Goal: Task Accomplishment & Management: Manage account settings

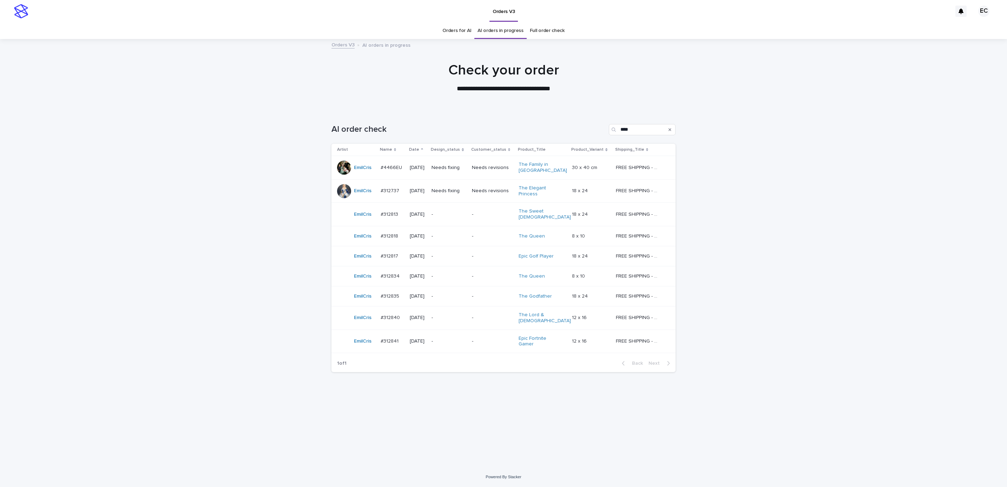
click at [505, 255] on p "-" at bounding box center [492, 256] width 41 height 6
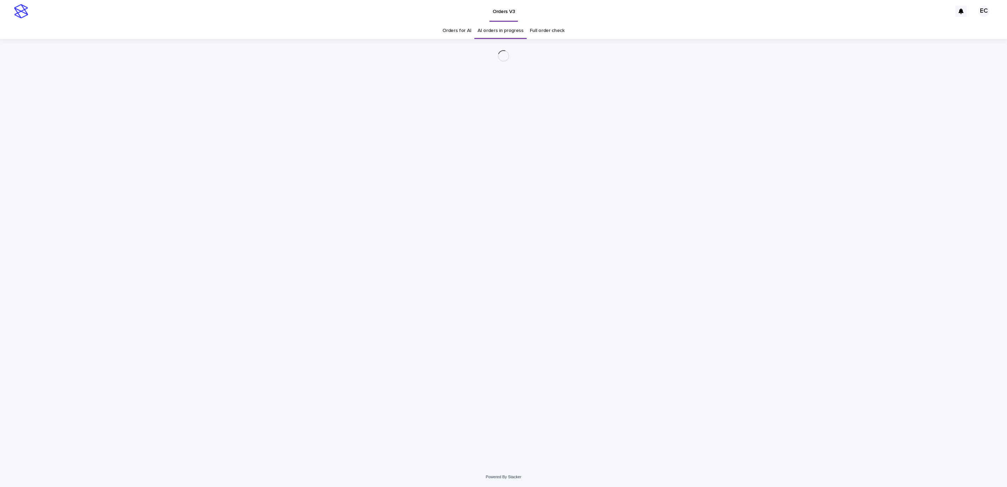
click at [734, 246] on div "Loading... Saving… Loading... Saving…" at bounding box center [503, 253] width 1007 height 428
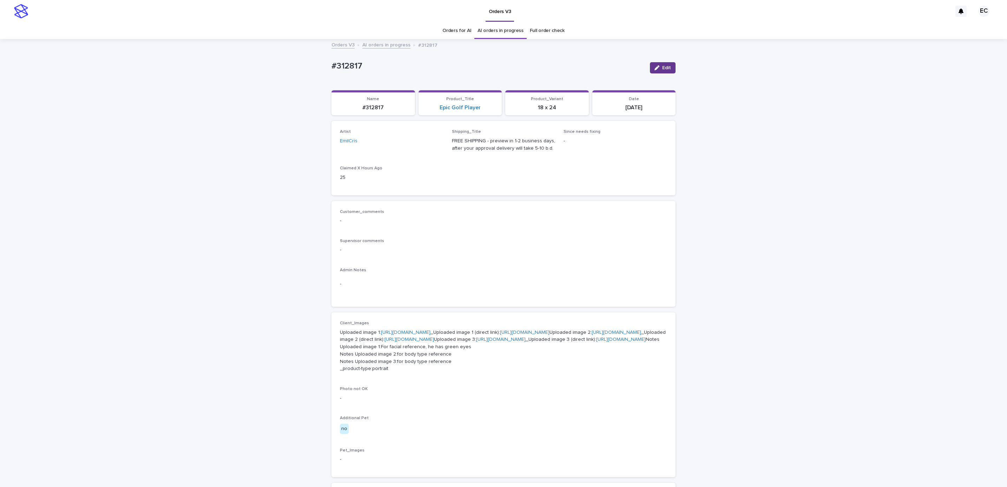
click at [658, 68] on div "button" at bounding box center [659, 67] width 8 height 5
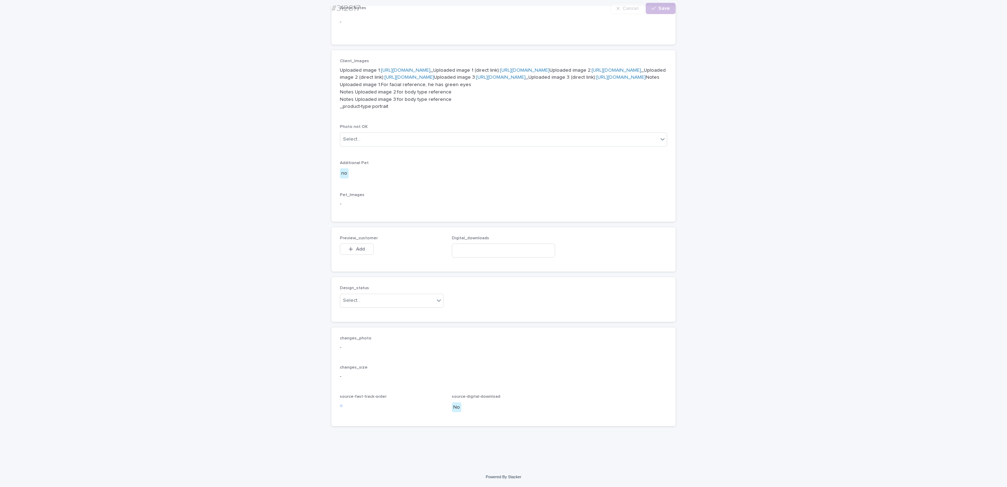
scroll to position [365, 0]
click at [354, 245] on button "Add" at bounding box center [357, 248] width 34 height 11
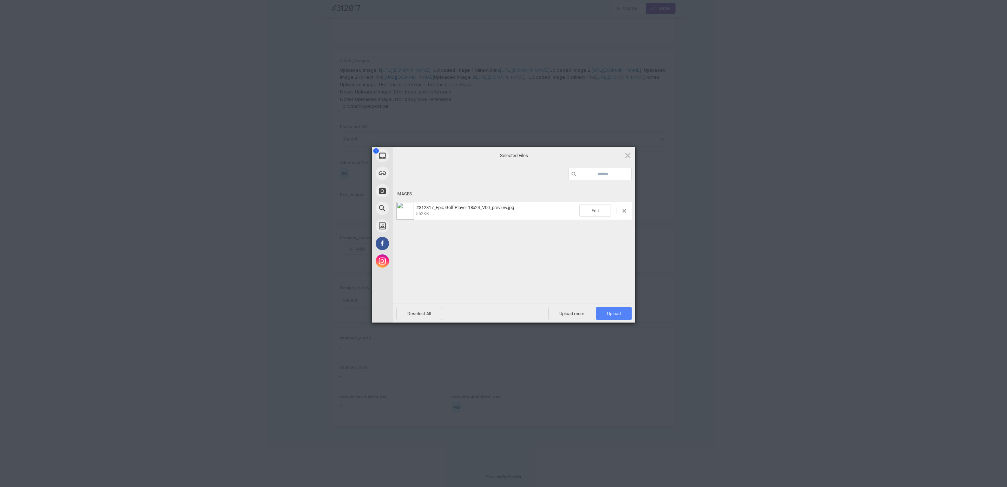
click at [619, 317] on span "Upload 1" at bounding box center [613, 313] width 35 height 13
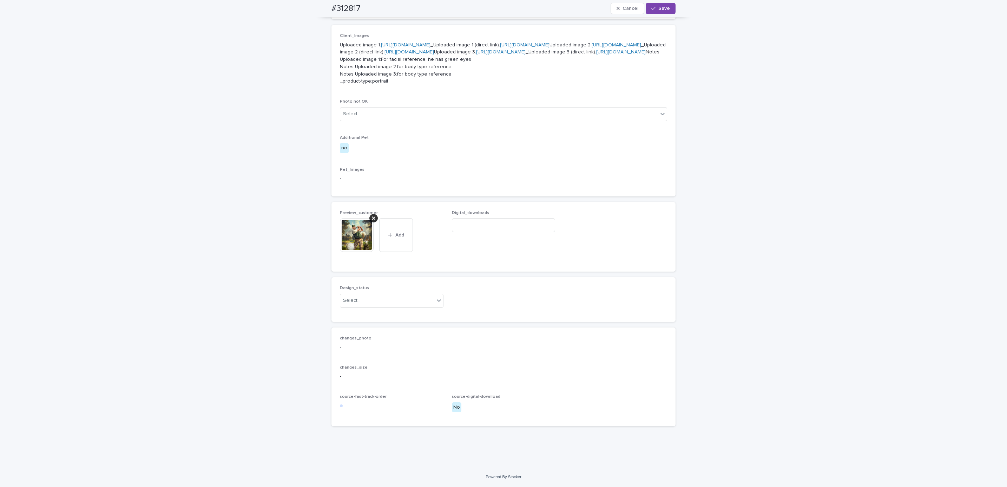
click at [718, 161] on div "Loading... Saving… Loading... Saving… #312817 Cancel Save #312817 Cancel Save S…" at bounding box center [503, 109] width 1007 height 715
click at [385, 315] on div "Uploaded" at bounding box center [388, 314] width 103 height 12
click at [662, 13] on button "Save" at bounding box center [661, 8] width 30 height 11
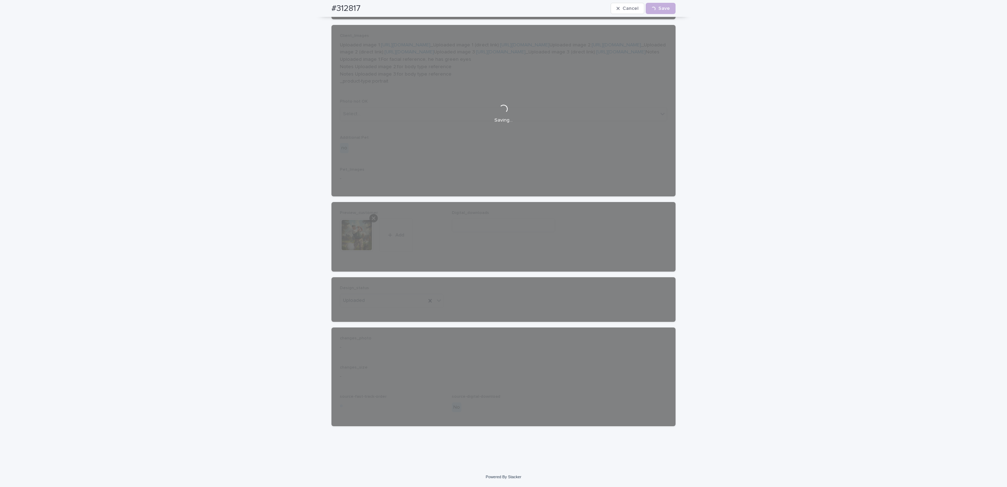
click at [326, 7] on div "#312817 Cancel Loading... Save" at bounding box center [504, 8] width 378 height 17
click at [366, 6] on div "#312817 Cancel Loading... Save" at bounding box center [504, 8] width 344 height 17
copy h2 "#312817"
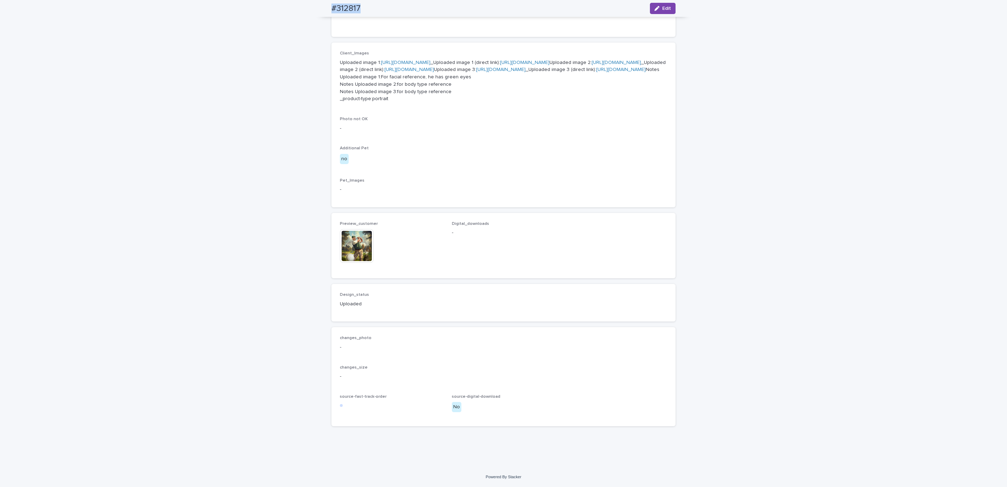
scroll to position [372, 0]
click at [83, 72] on div "Loading... Saving… Loading... Saving… #312817 Edit #312817 Edit Sorry, there wa…" at bounding box center [503, 118] width 1007 height 697
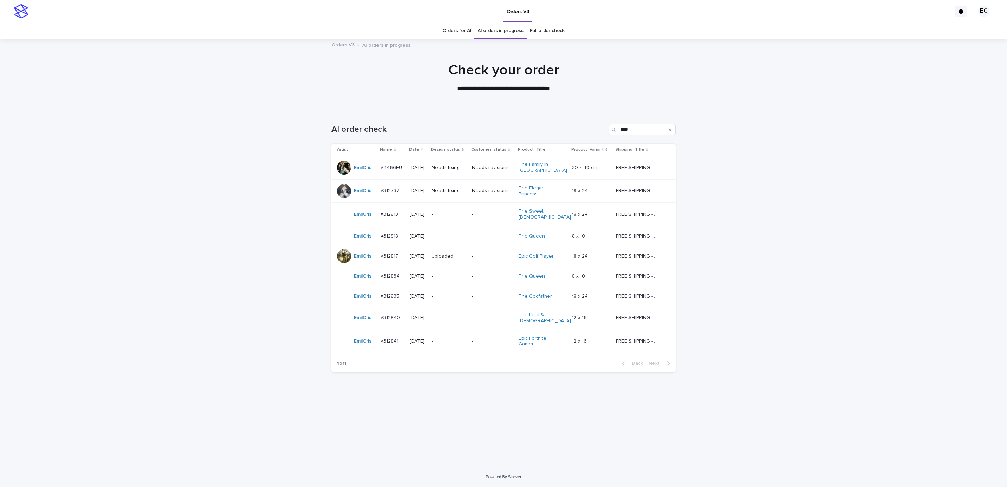
click at [773, 262] on div "Loading... Saving… Loading... Saving… AI order check **** Artist Name Date Desi…" at bounding box center [503, 288] width 1007 height 357
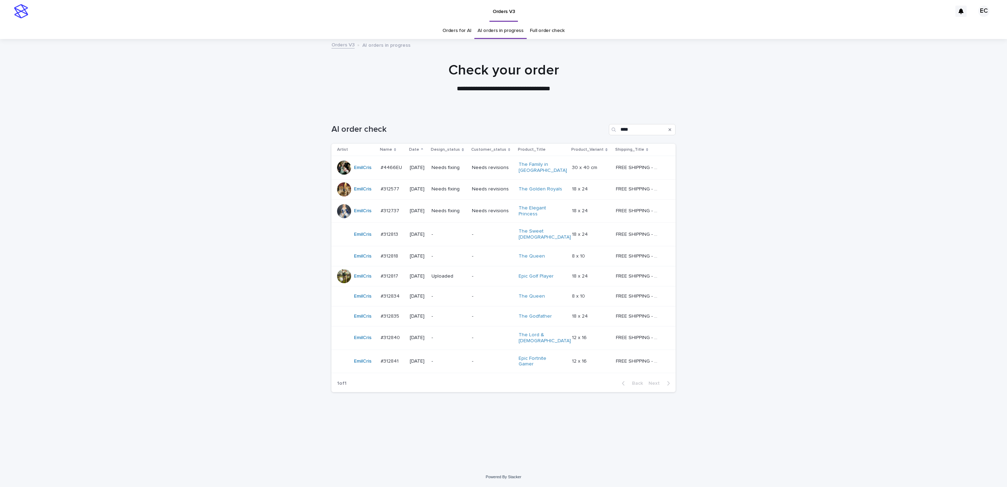
click at [776, 248] on div "Loading... Saving… Loading... Saving… AI order check **** Artist Name Date Desi…" at bounding box center [503, 288] width 1007 height 357
click at [448, 191] on p "Needs fixing" at bounding box center [449, 189] width 35 height 6
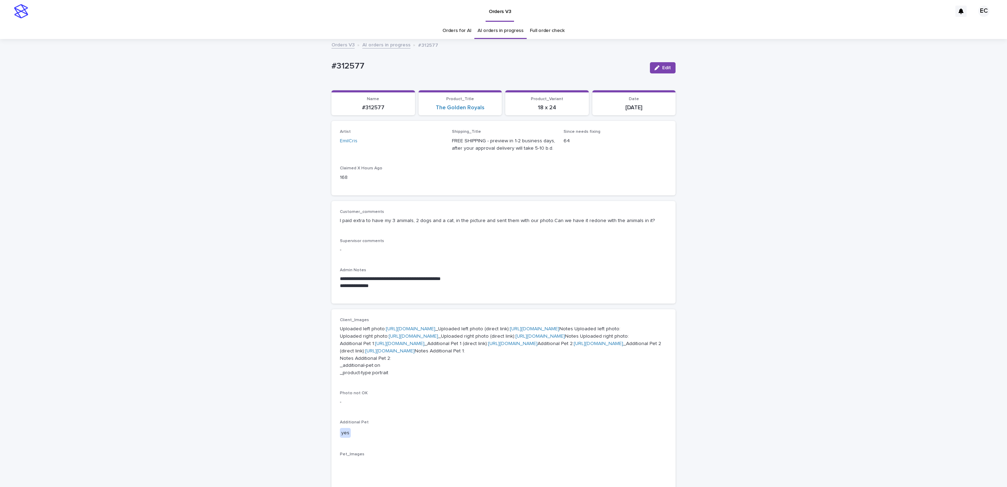
click at [526, 252] on p "-" at bounding box center [503, 249] width 327 height 7
click at [664, 67] on span "Edit" at bounding box center [667, 67] width 9 height 5
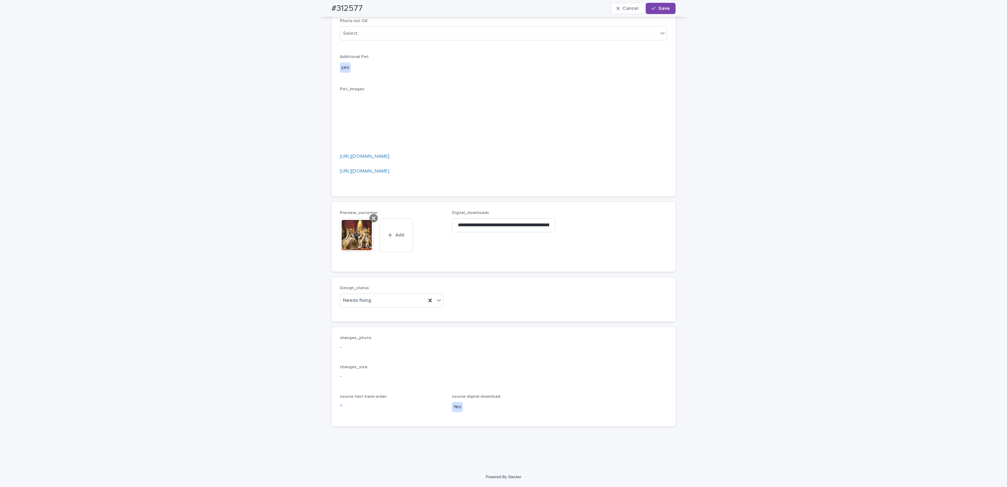
click at [372, 220] on icon at bounding box center [374, 218] width 4 height 6
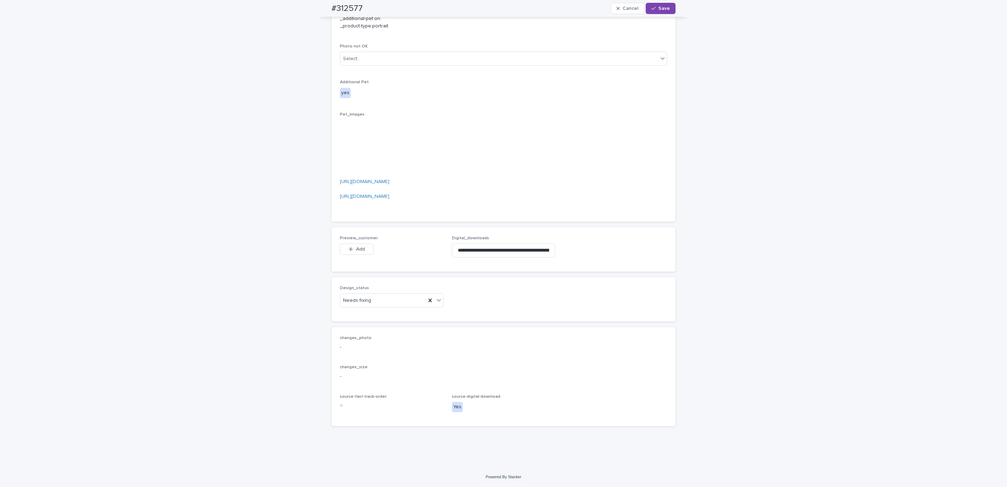
scroll to position [559, 0]
click at [361, 248] on span "Add" at bounding box center [360, 249] width 9 height 5
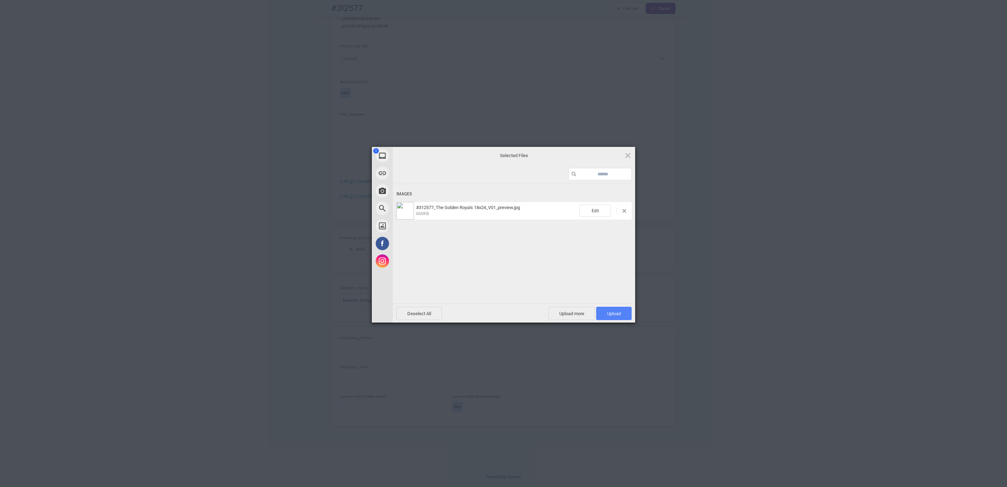
click at [626, 318] on span "Upload 1" at bounding box center [613, 313] width 35 height 13
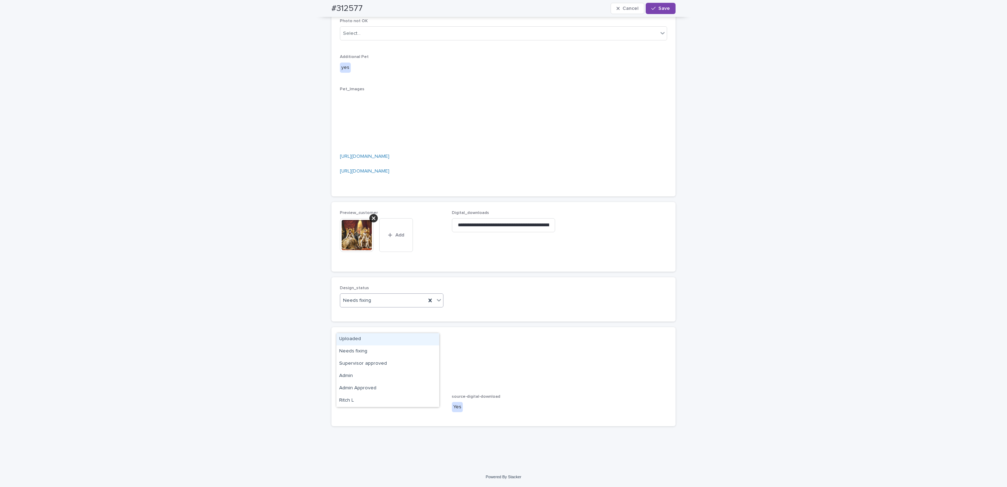
click at [399, 337] on div "Uploaded" at bounding box center [388, 339] width 103 height 12
click at [663, 8] on span "Save" at bounding box center [665, 8] width 12 height 5
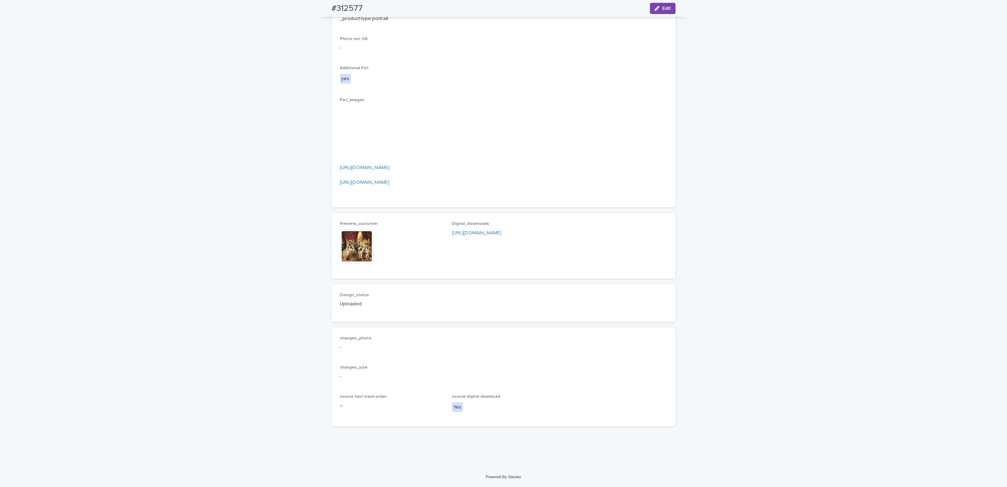
scroll to position [566, 0]
click at [324, 7] on div "#312577 Edit" at bounding box center [504, 8] width 378 height 17
click at [365, 3] on div "#312577 Edit" at bounding box center [504, 8] width 344 height 17
copy h2 "#312577"
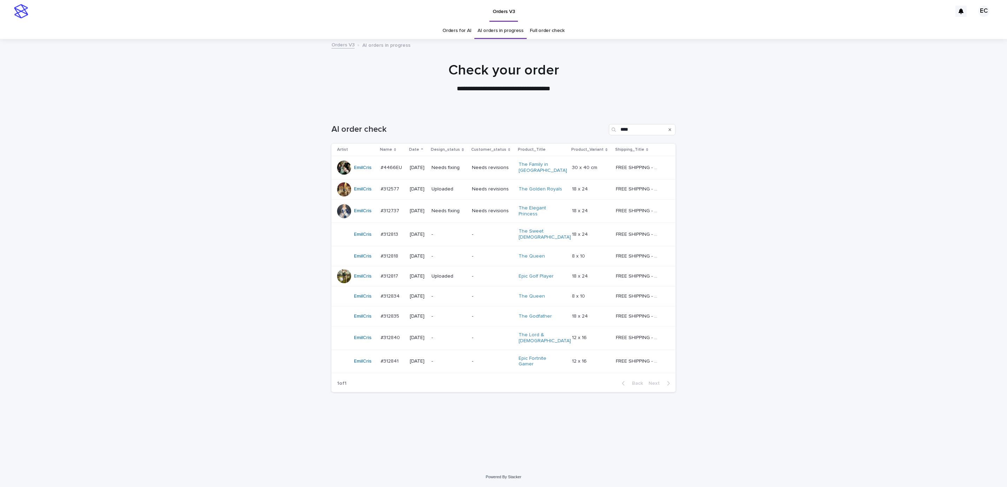
click at [495, 253] on p "-" at bounding box center [492, 256] width 41 height 6
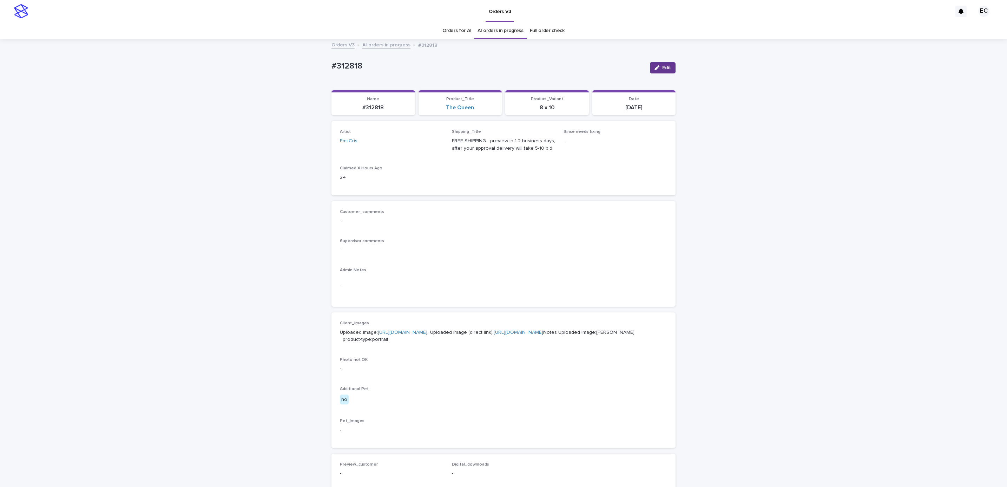
click at [655, 68] on icon "button" at bounding box center [657, 67] width 5 height 5
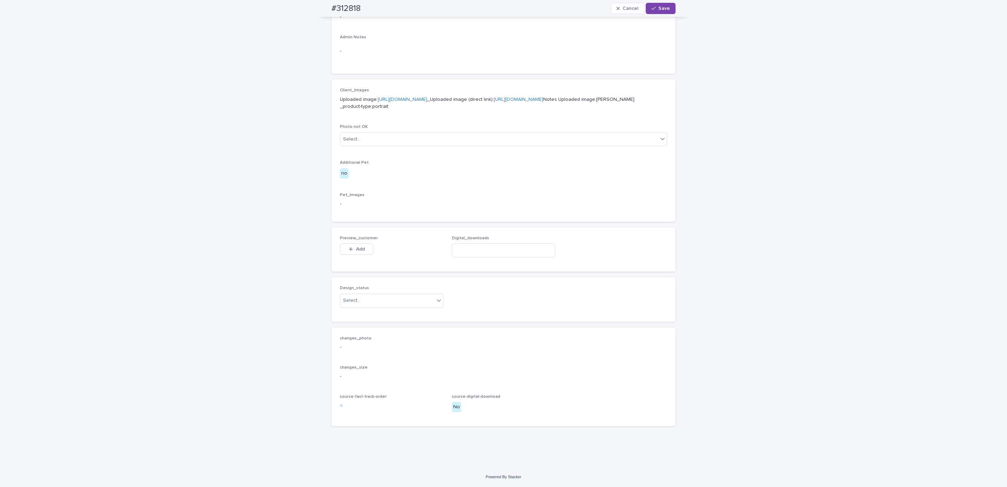
click at [359, 247] on span "Add" at bounding box center [360, 249] width 9 height 5
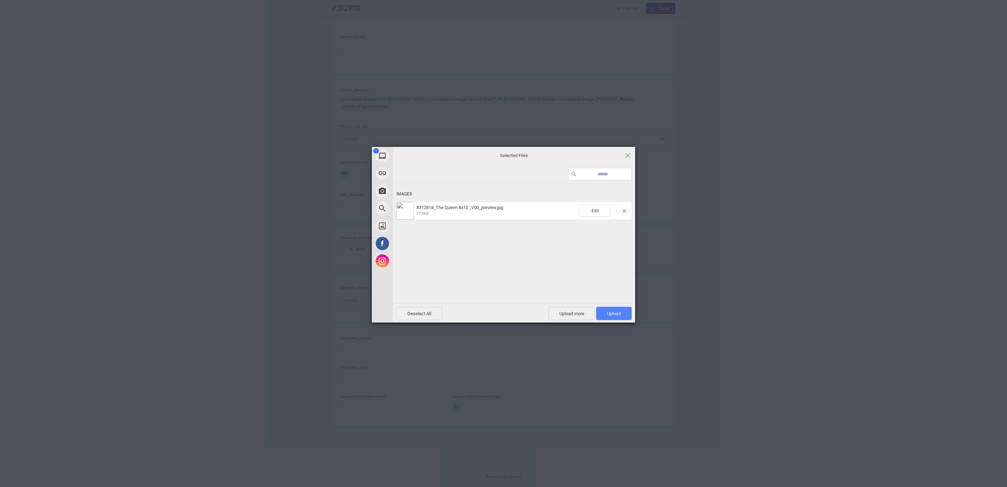
click at [614, 309] on span "Upload 1" at bounding box center [613, 313] width 35 height 13
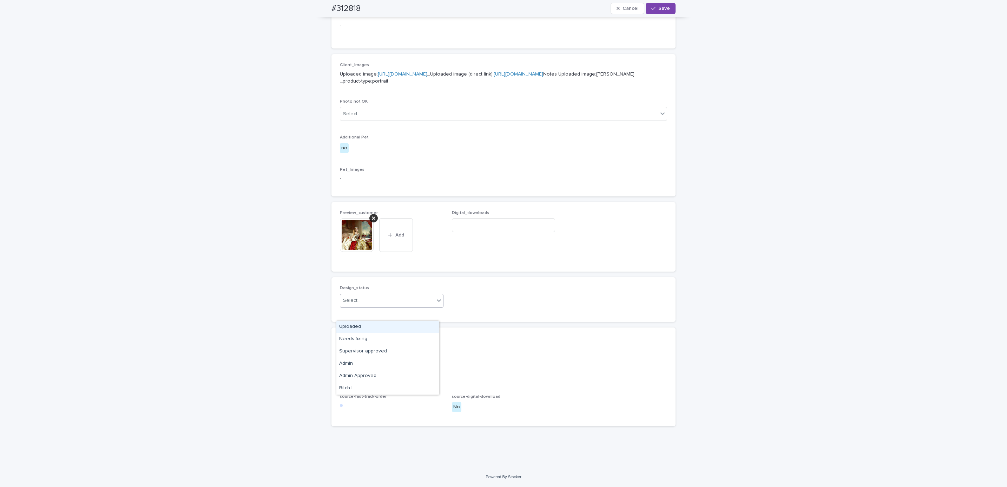
click at [408, 327] on div "Uploaded" at bounding box center [388, 327] width 103 height 12
click at [663, 9] on span "Save" at bounding box center [665, 8] width 12 height 5
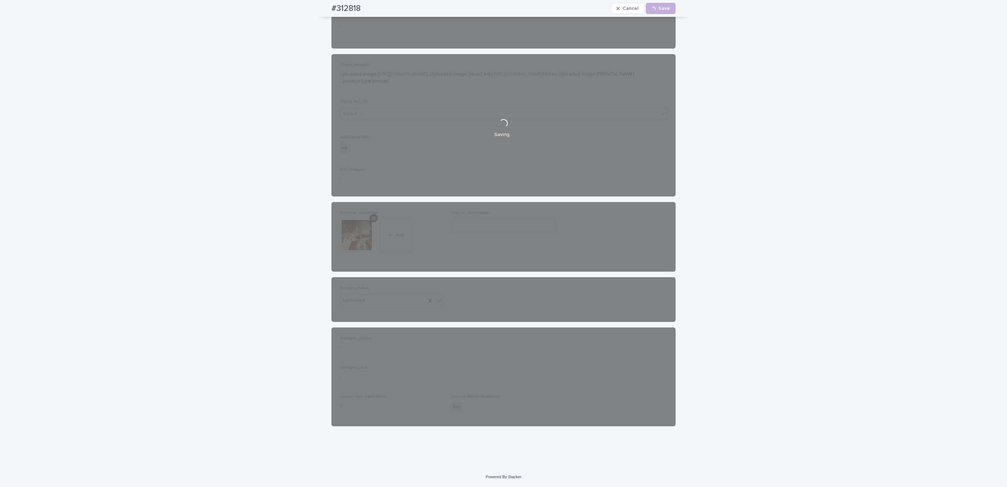
click at [326, 8] on div "#312818 Cancel Loading... Save" at bounding box center [504, 8] width 378 height 17
click at [364, 5] on div "#312818 Cancel Loading... Save" at bounding box center [504, 8] width 344 height 17
copy h2 "#312818"
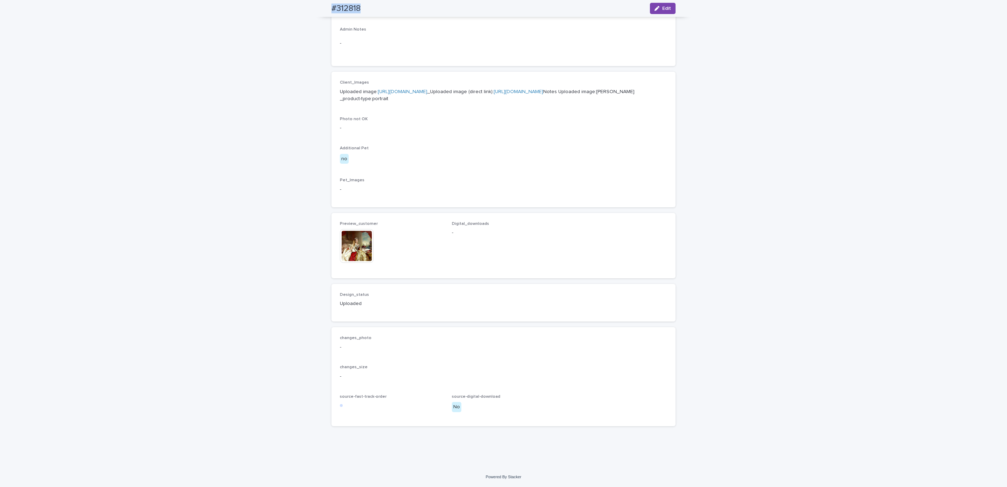
scroll to position [277, 0]
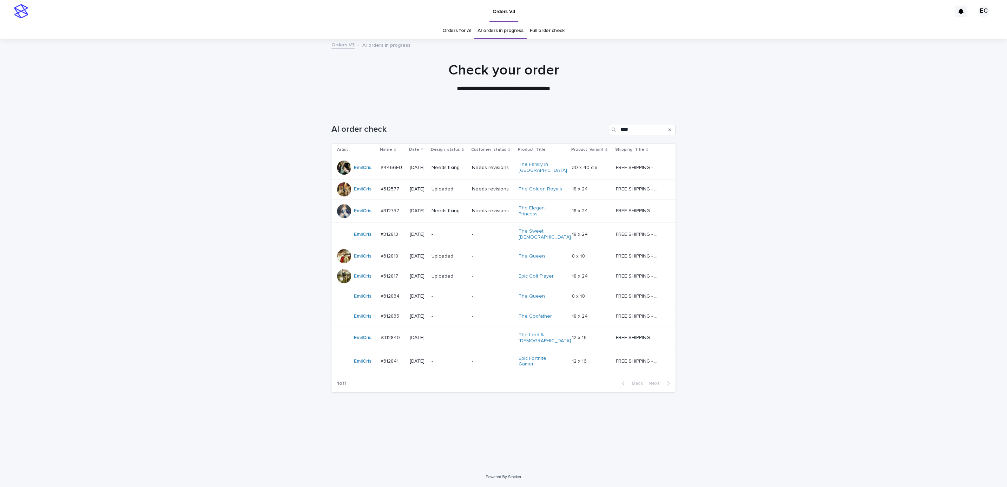
click at [480, 293] on p "-" at bounding box center [492, 296] width 41 height 6
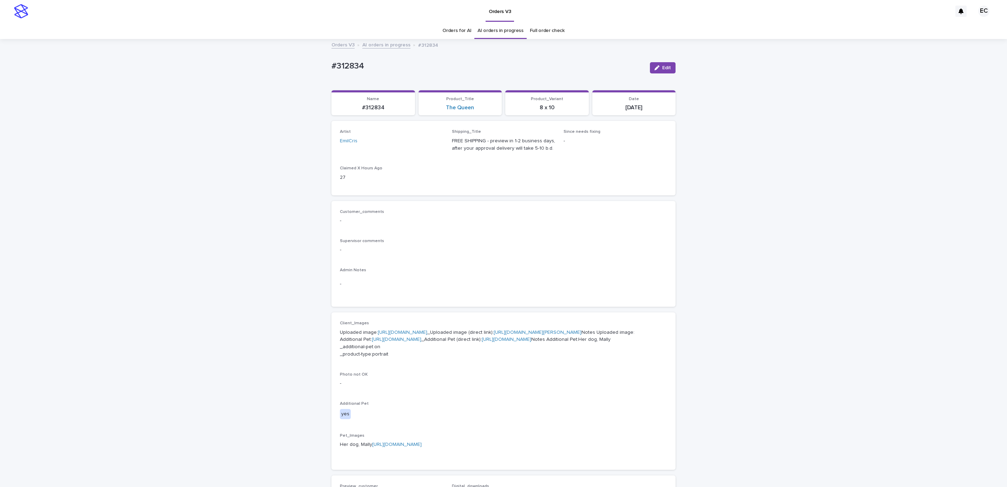
click at [657, 72] on button "Edit" at bounding box center [663, 67] width 26 height 11
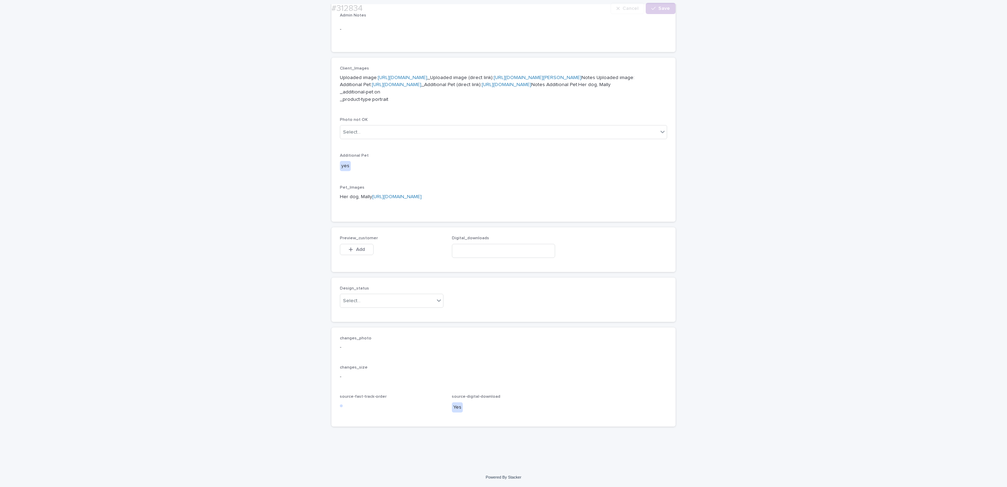
scroll to position [365, 0]
click at [357, 244] on button "Add" at bounding box center [357, 249] width 34 height 11
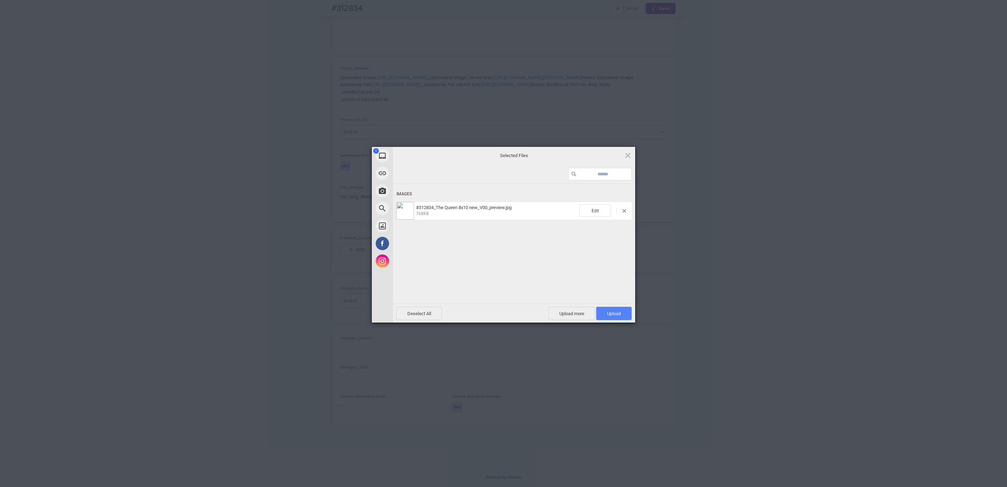
click at [621, 313] on span "Upload 1" at bounding box center [613, 313] width 35 height 13
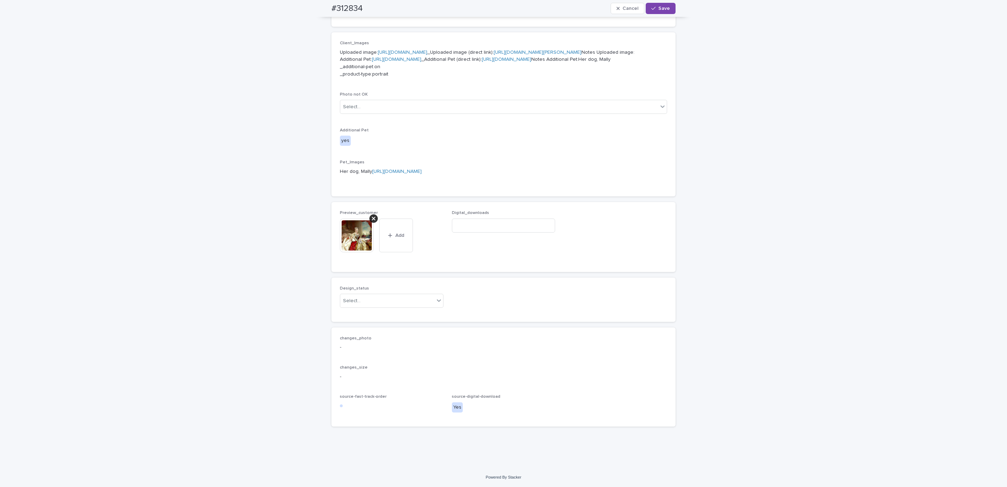
scroll to position [378, 0]
click at [404, 327] on div "Uploaded" at bounding box center [388, 326] width 103 height 12
click at [320, 5] on div "#312834 Cancel Save" at bounding box center [504, 8] width 378 height 17
click at [363, 3] on div "#312834 Cancel Save" at bounding box center [504, 8] width 344 height 17
copy h2 "#312834"
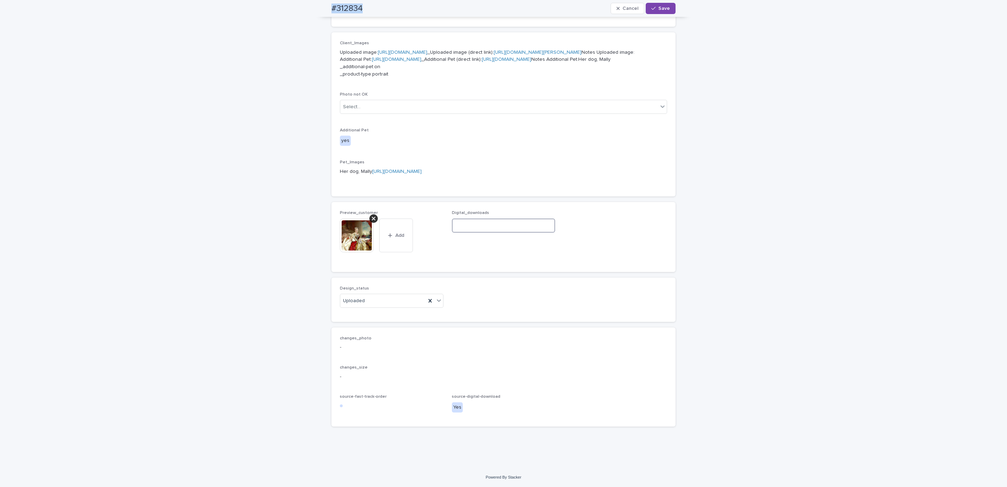
click at [501, 233] on input at bounding box center [504, 225] width 104 height 14
paste input "**********"
type input "**********"
click at [657, 12] on button "Save" at bounding box center [661, 8] width 30 height 11
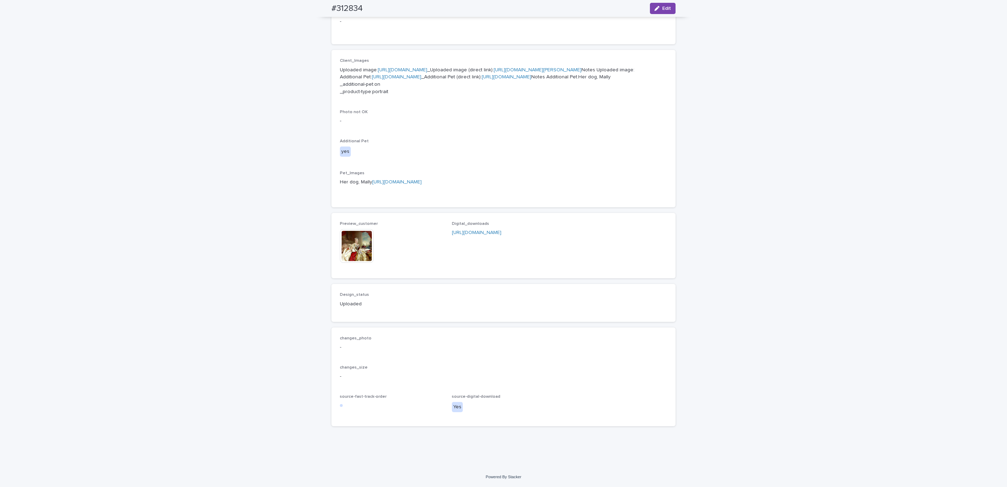
scroll to position [369, 0]
click at [81, 98] on div "Loading... Saving… Loading... Saving… #312834 Edit #312834 Edit Sorry, there wa…" at bounding box center [503, 122] width 1007 height 690
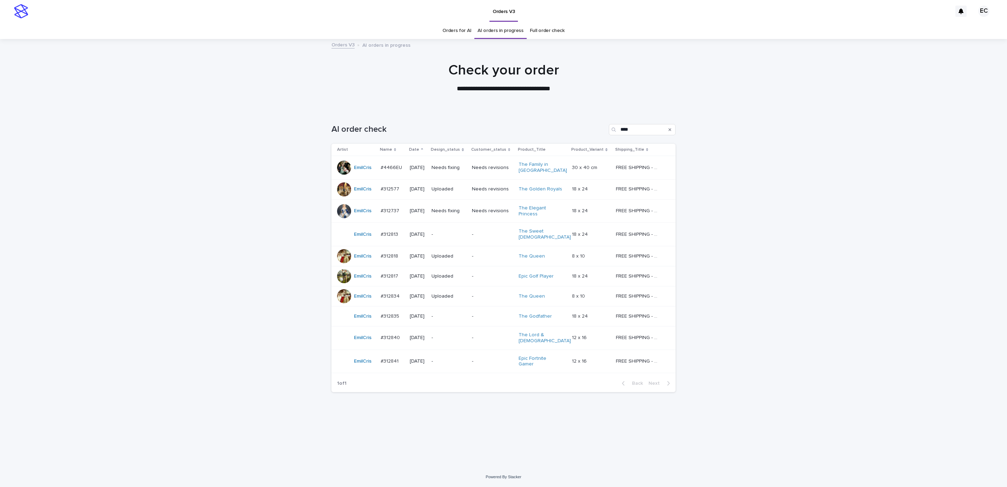
click at [820, 291] on div "Loading... Saving… Loading... Saving… AI order check **** Artist Name Date Desi…" at bounding box center [503, 288] width 1007 height 357
click at [784, 142] on div "Loading... Saving… Loading... Saving… AI order check **** Artist Name Date Desi…" at bounding box center [503, 288] width 1007 height 357
click at [466, 235] on p "-" at bounding box center [449, 234] width 35 height 6
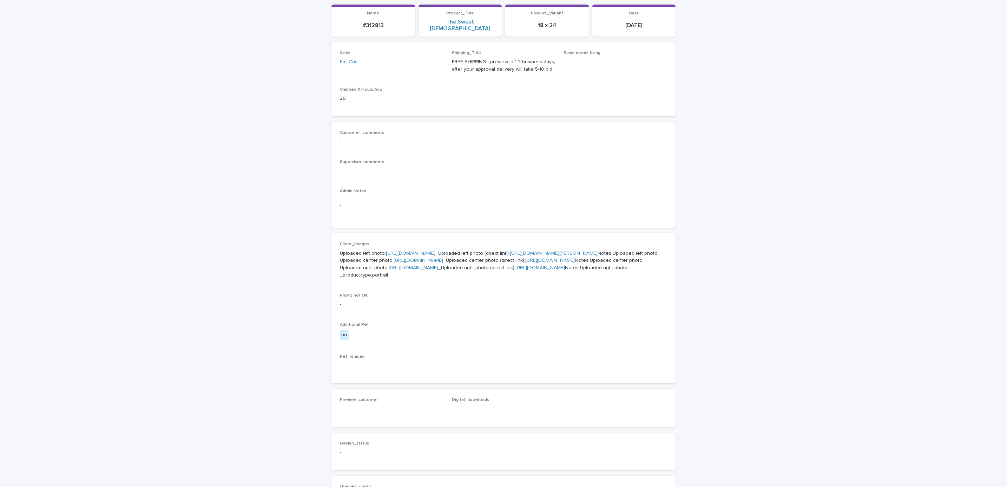
scroll to position [322, 0]
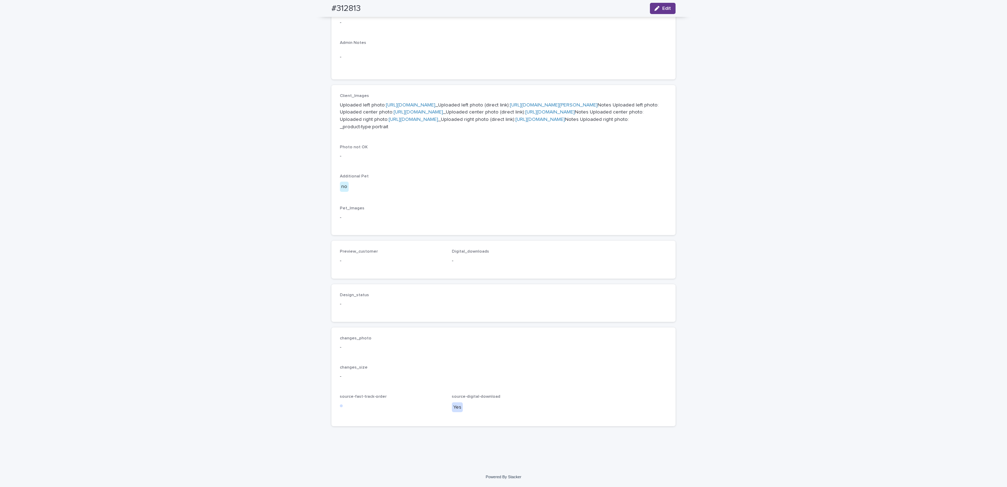
click at [664, 12] on button "Edit" at bounding box center [663, 8] width 26 height 11
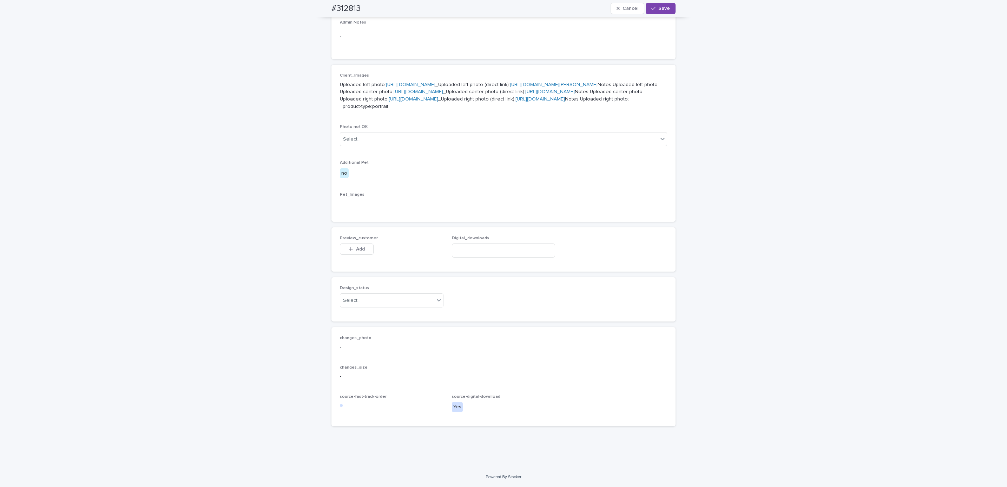
scroll to position [332, 0]
click at [353, 255] on button "Add" at bounding box center [357, 248] width 34 height 11
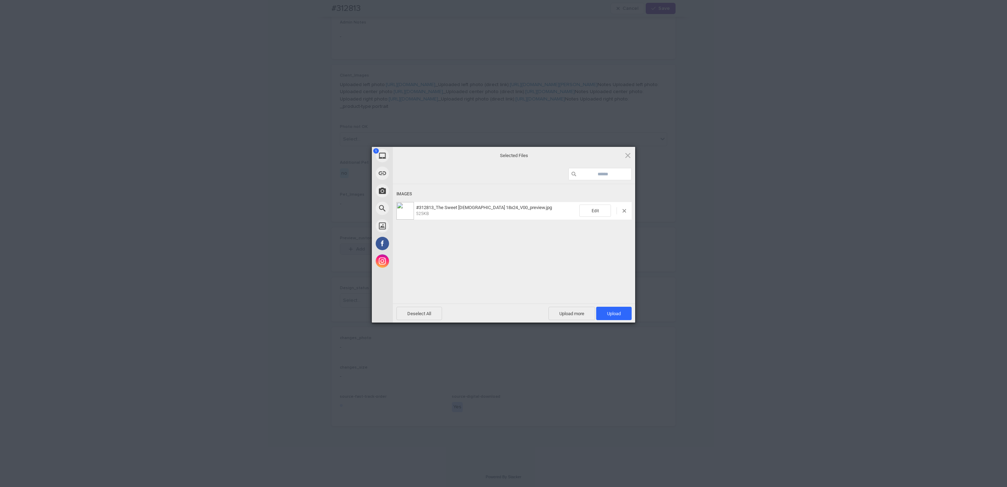
click at [619, 320] on span "Upload 1" at bounding box center [613, 313] width 35 height 13
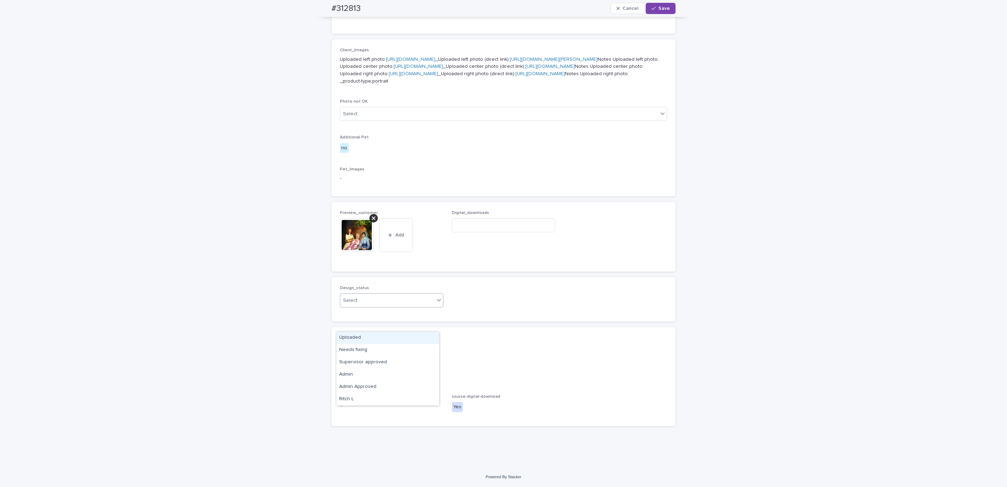
click at [405, 337] on div "Uploaded" at bounding box center [388, 338] width 103 height 12
click at [322, 7] on div "#312813 Cancel Save" at bounding box center [504, 8] width 378 height 17
click at [364, 5] on div "#312813 Cancel Save" at bounding box center [504, 8] width 344 height 17
click at [322, 11] on div "#312813 Cancel Save" at bounding box center [504, 8] width 378 height 17
click at [364, 5] on div "#312813 Cancel Save" at bounding box center [504, 8] width 344 height 17
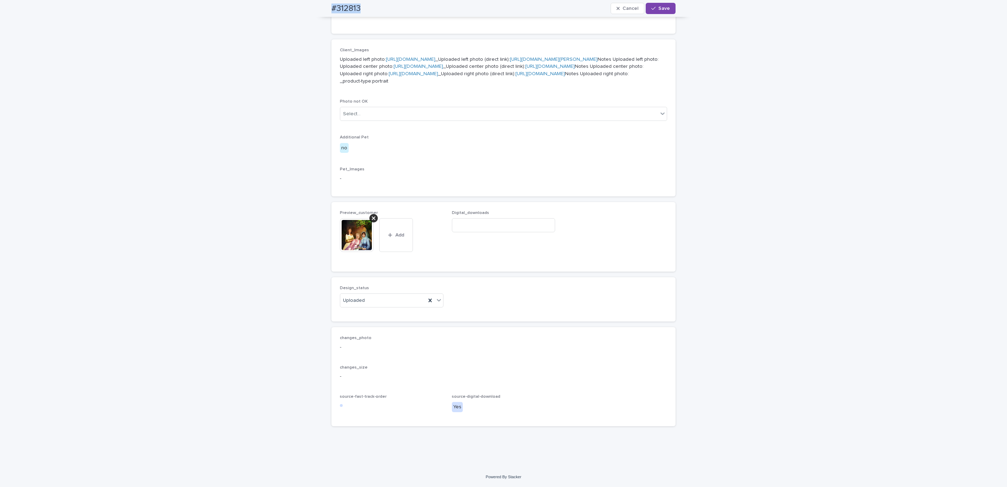
copy h2 "#312813"
paste input "**********"
type input "**********"
click at [662, 10] on span "Save" at bounding box center [665, 8] width 12 height 5
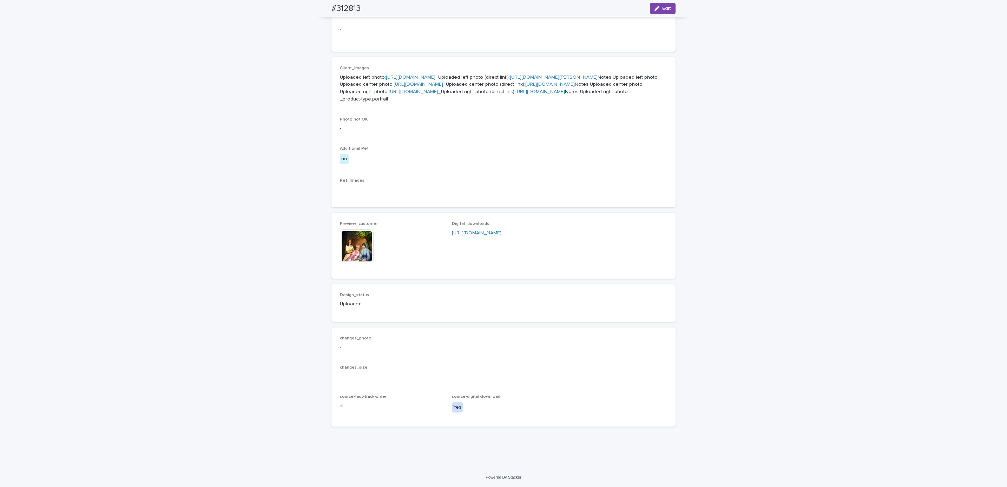
scroll to position [335, 0]
click at [332, 200] on div "Client_Images Uploaded left photo: [URL][DOMAIN_NAME] _Uploaded left photo (dir…" at bounding box center [504, 132] width 344 height 150
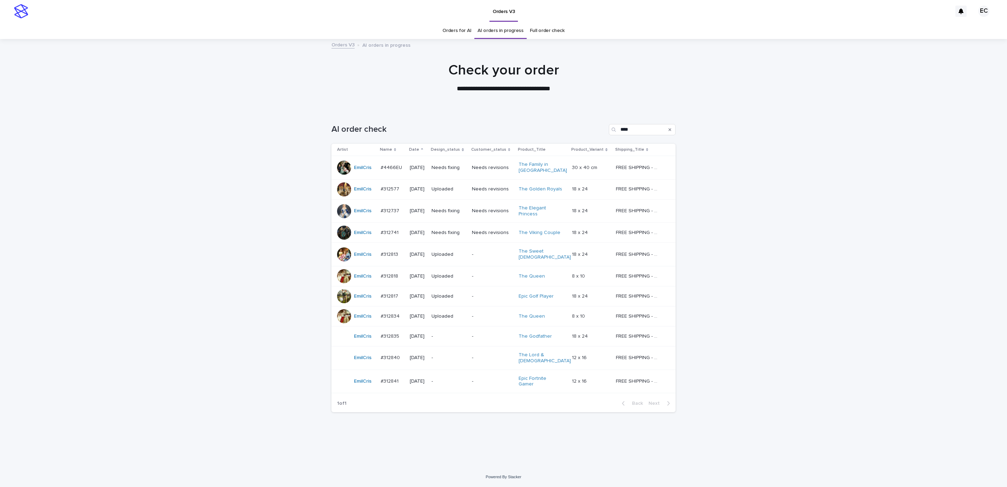
click at [479, 235] on td "Needs revisions" at bounding box center [492, 233] width 47 height 20
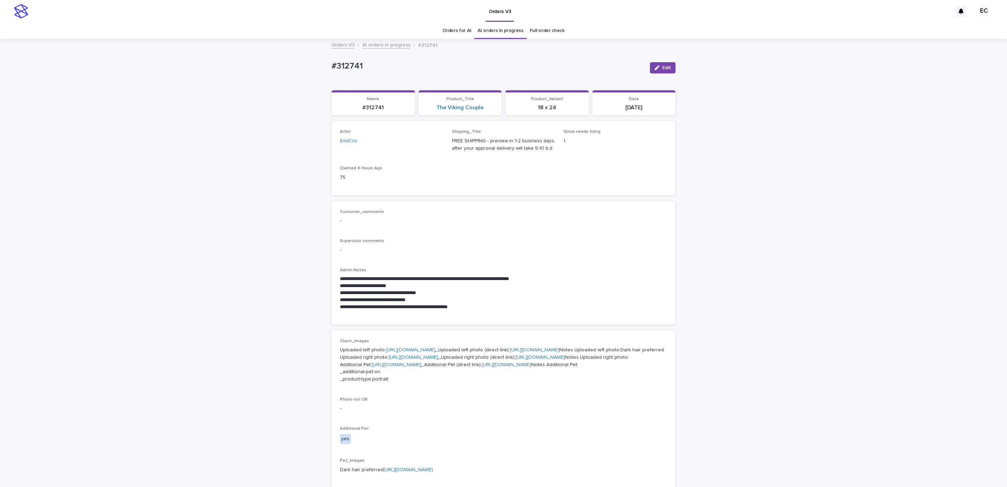
click at [790, 270] on div "**********" at bounding box center [503, 397] width 1007 height 715
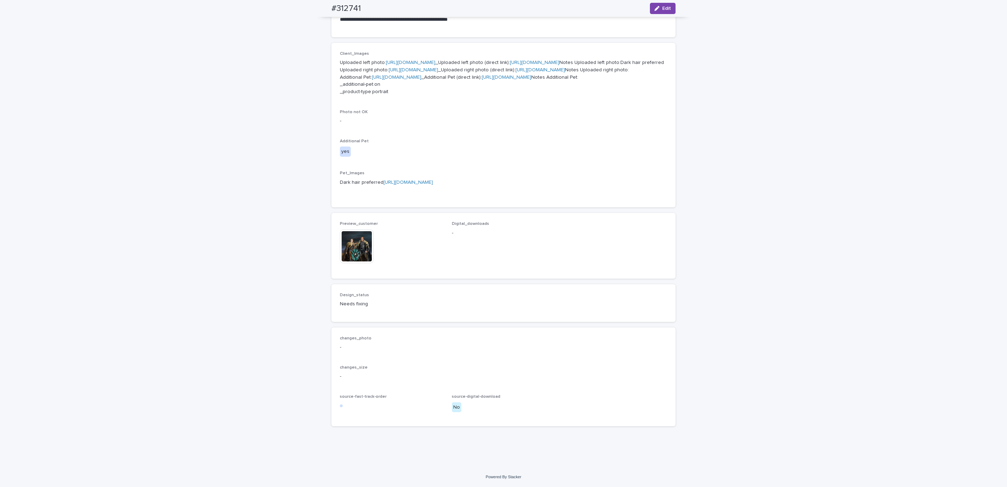
scroll to position [419, 0]
click at [354, 263] on img at bounding box center [357, 246] width 34 height 34
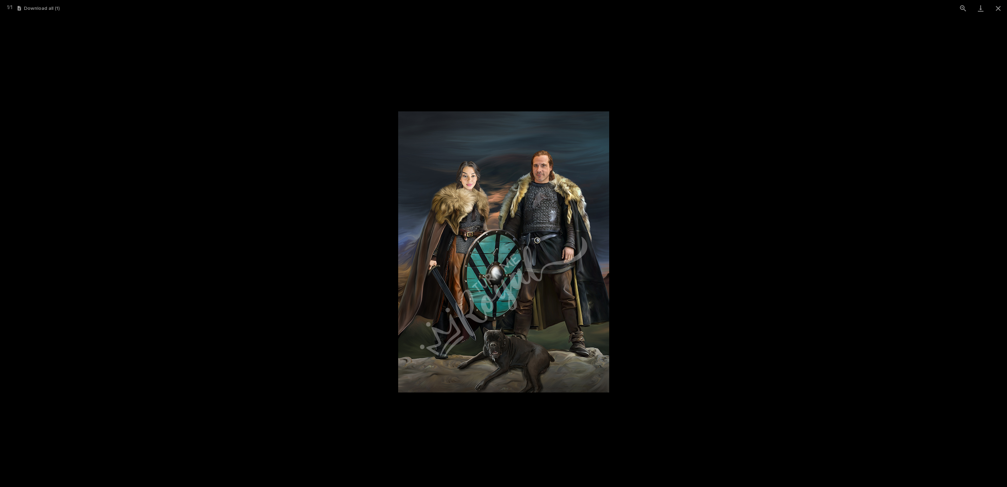
click at [789, 243] on picture at bounding box center [503, 252] width 1007 height 470
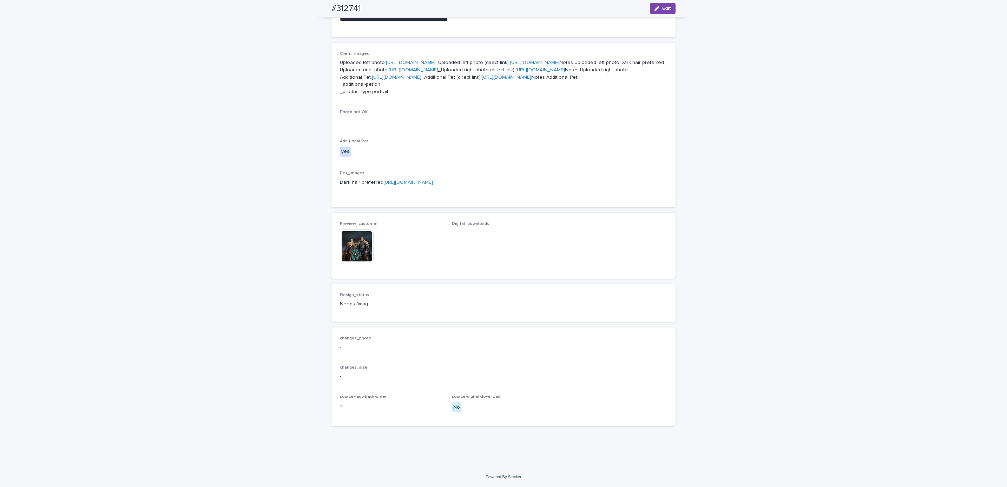
click at [254, 174] on div "**********" at bounding box center [503, 109] width 1007 height 715
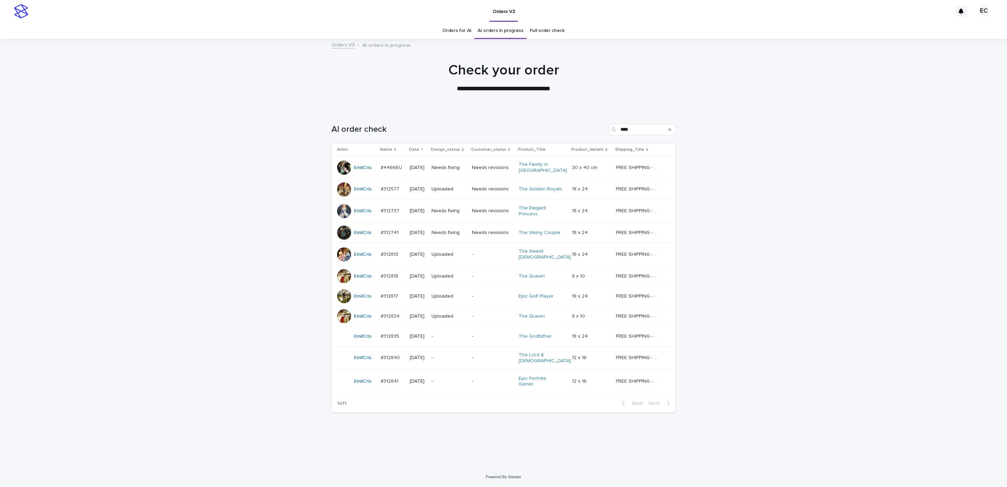
click at [750, 201] on div "Loading... Saving… Loading... Saving… AI order check **** Artist Name Date Desi…" at bounding box center [503, 288] width 1007 height 357
